Goal: Feedback & Contribution: Contribute content

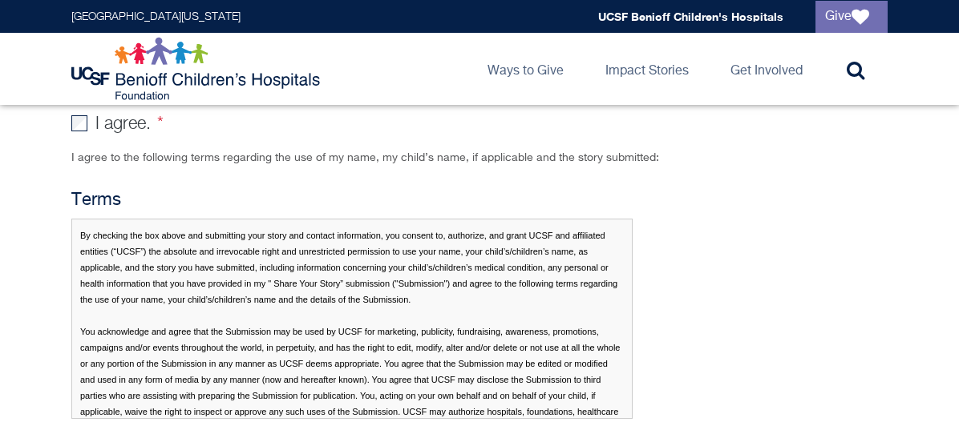
scroll to position [1101, 0]
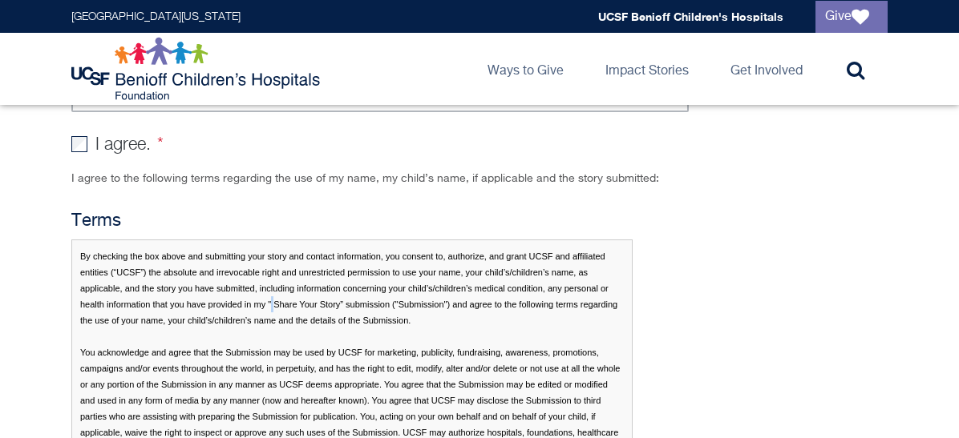
click at [221, 273] on p "By checking the box above and submitting your story and contact information, yo…" at bounding box center [351, 340] width 561 height 200
click at [224, 276] on p "By checking the box above and submitting your story and contact information, yo…" at bounding box center [351, 340] width 561 height 200
drag, startPoint x: 224, startPoint y: 275, endPoint x: 268, endPoint y: 275, distance: 43.3
click at [268, 275] on p "By checking the box above and submitting your story and contact information, yo…" at bounding box center [351, 340] width 561 height 200
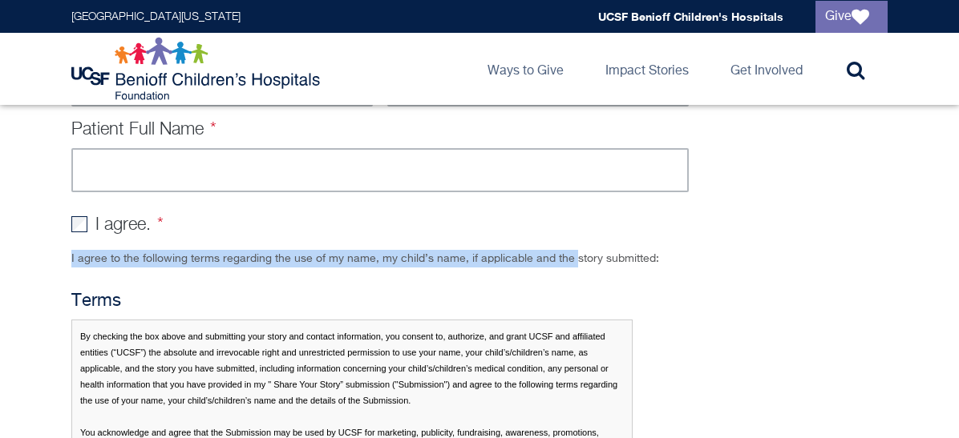
drag, startPoint x: 18, startPoint y: 238, endPoint x: 519, endPoint y: 236, distance: 501.0
click at [519, 236] on div "**********" at bounding box center [479, 179] width 845 height 813
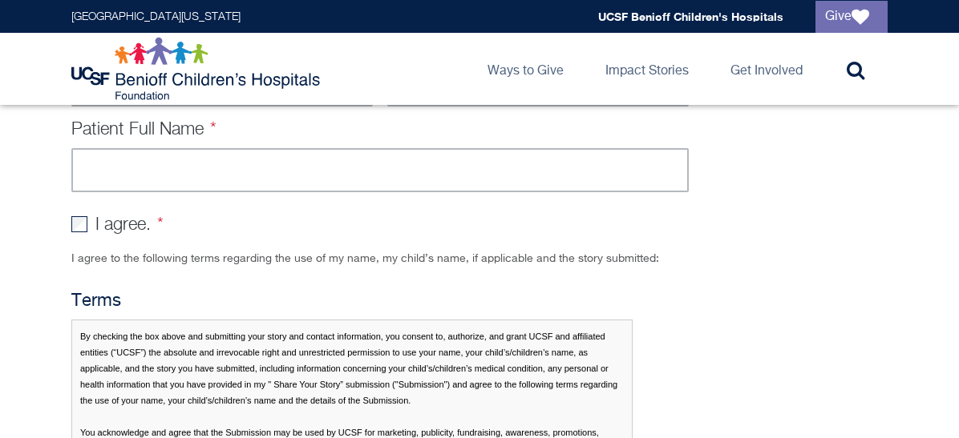
click at [383, 292] on h4 "Terms" at bounding box center [379, 302] width 617 height 20
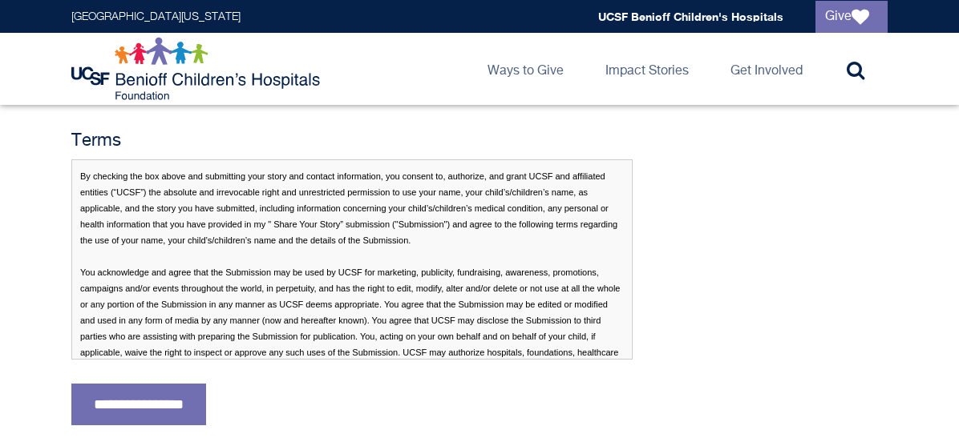
scroll to position [861, 0]
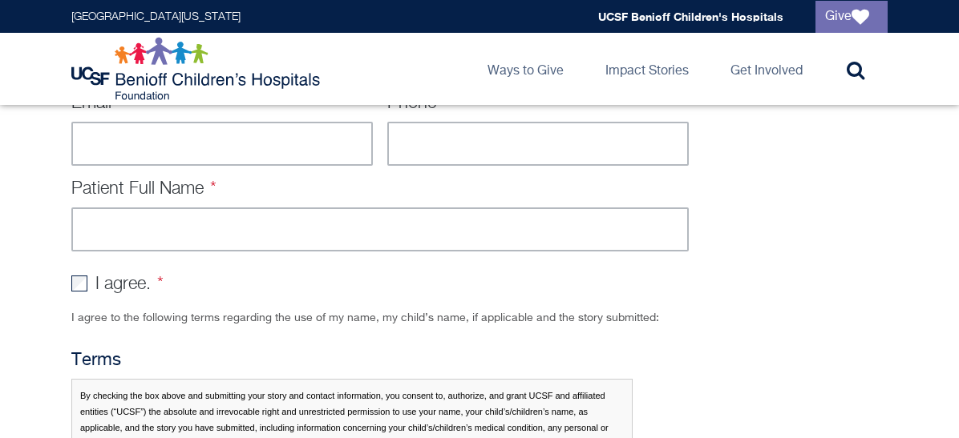
scroll to position [1283, 0]
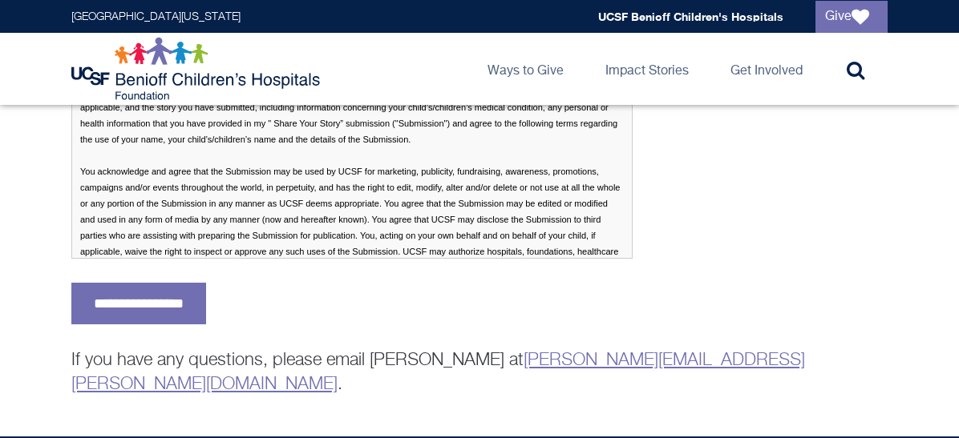
click at [625, 352] on link "[PERSON_NAME][EMAIL_ADDRESS][PERSON_NAME][DOMAIN_NAME]" at bounding box center [437, 373] width 733 height 42
